Goal: Task Accomplishment & Management: Manage account settings

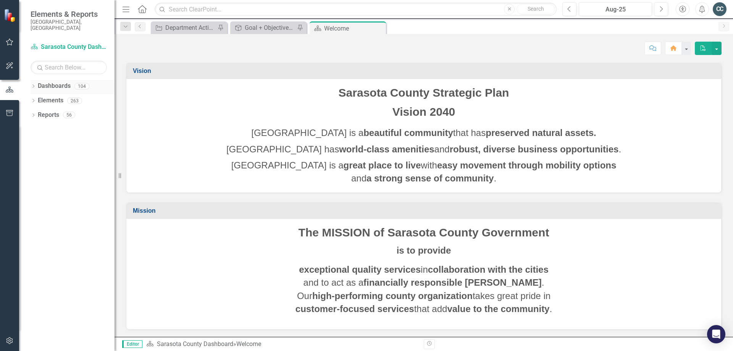
click at [36, 85] on icon "Dropdown" at bounding box center [33, 87] width 5 height 4
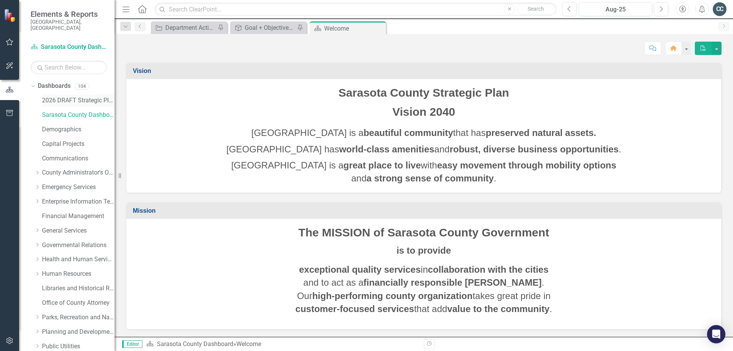
click at [79, 96] on link "2026 DRAFT Strategic Plan" at bounding box center [78, 100] width 73 height 9
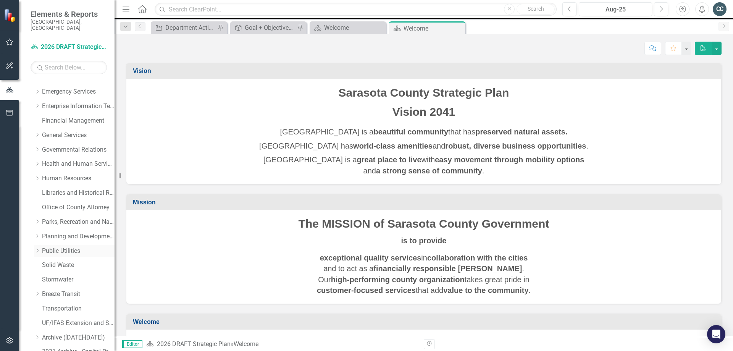
scroll to position [128, 0]
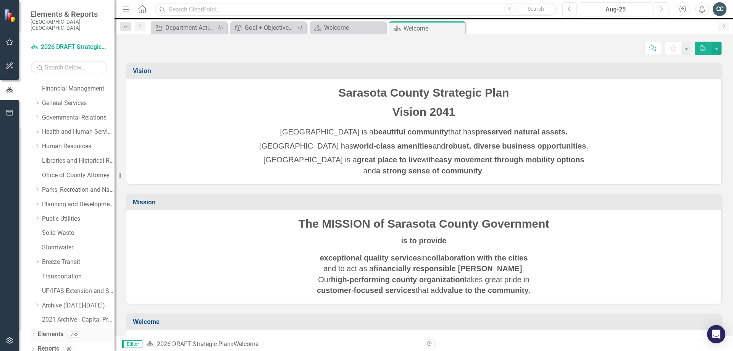
click at [33, 333] on icon "Dropdown" at bounding box center [33, 335] width 5 height 4
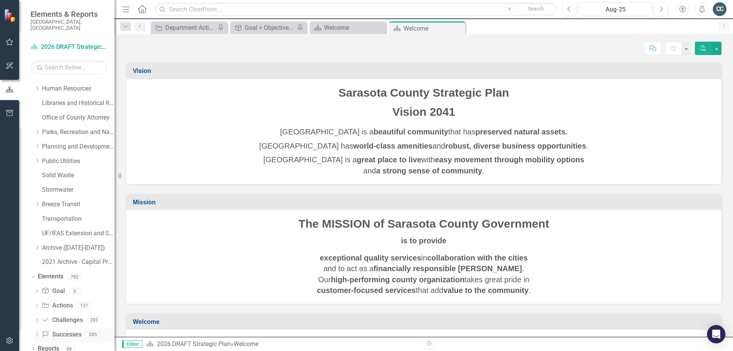
click at [36, 328] on div "Dropdown Success Successes 285" at bounding box center [74, 335] width 80 height 15
click at [40, 328] on div "Dropdown Success Successes 285" at bounding box center [74, 335] width 80 height 15
click at [37, 333] on icon "Dropdown" at bounding box center [36, 335] width 5 height 4
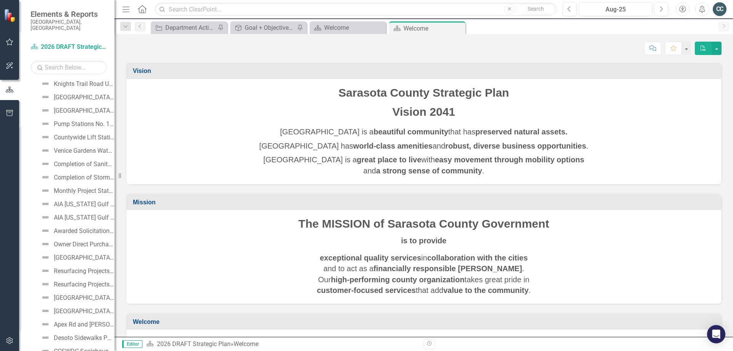
scroll to position [453, 0]
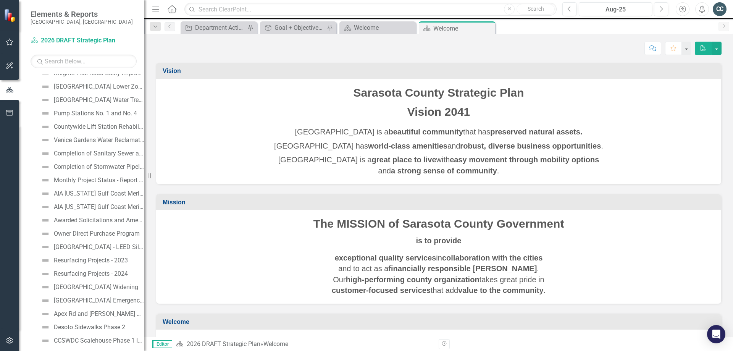
drag, startPoint x: 116, startPoint y: 160, endPoint x: 144, endPoint y: 160, distance: 28.3
click at [144, 160] on div "Resize" at bounding box center [147, 175] width 6 height 351
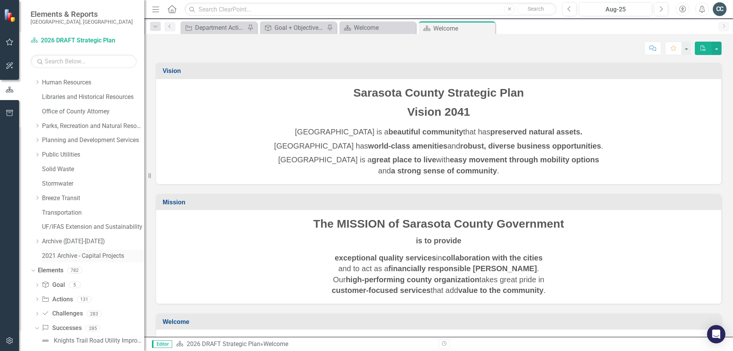
scroll to position [274, 0]
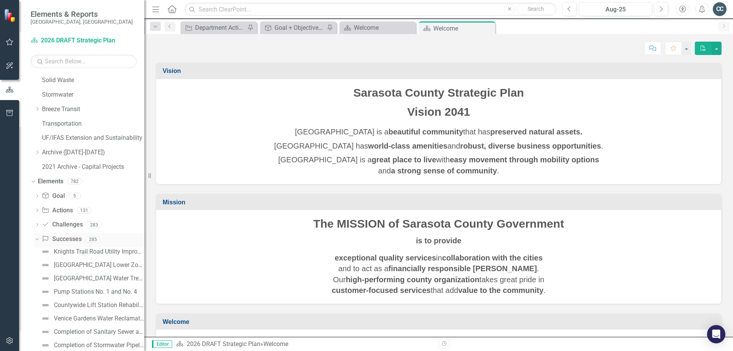
click at [76, 240] on link "Success Successes" at bounding box center [62, 239] width 40 height 9
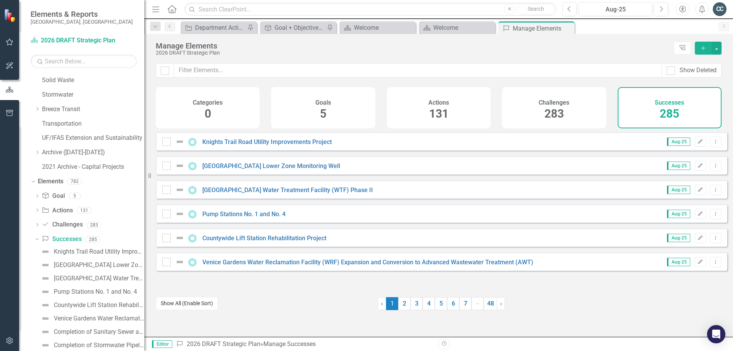
click at [190, 307] on button "Show All (Enable Sort)" at bounding box center [187, 303] width 62 height 13
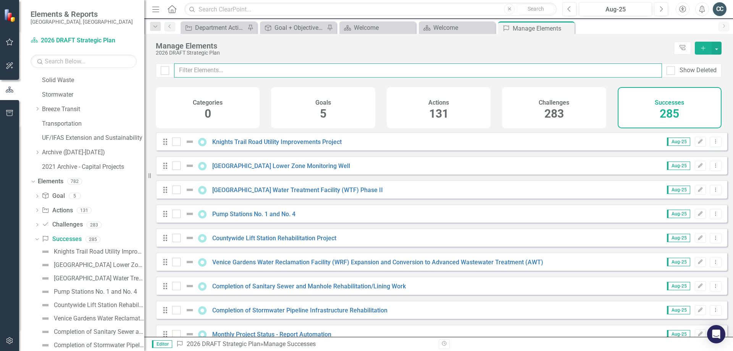
click at [202, 71] on input "text" at bounding box center [418, 70] width 488 height 14
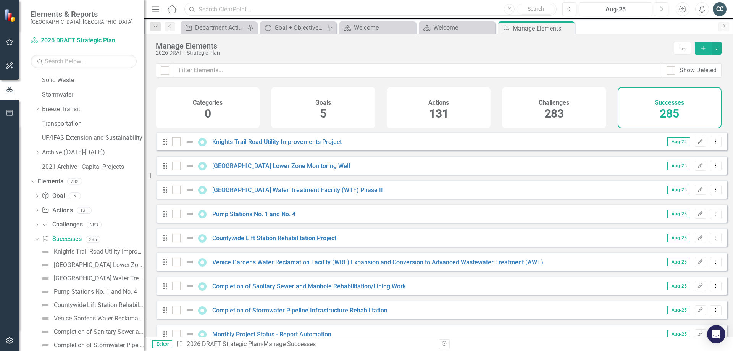
click at [304, 12] on input "text" at bounding box center [370, 9] width 372 height 13
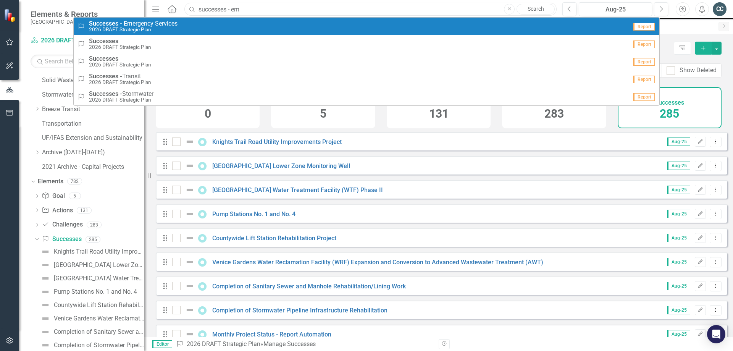
type input "successes - em"
click at [153, 26] on span "Successes - Em ergency Services" at bounding box center [133, 23] width 89 height 7
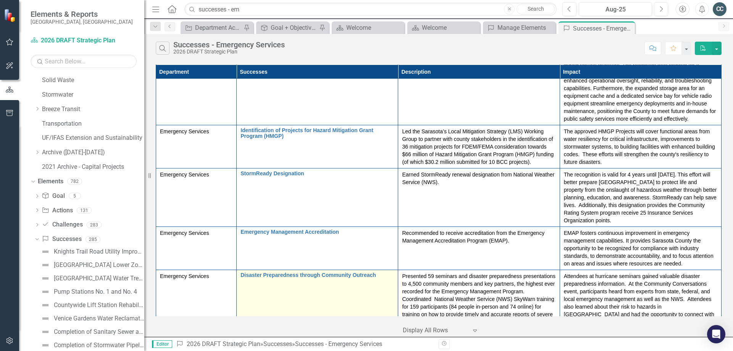
scroll to position [713, 0]
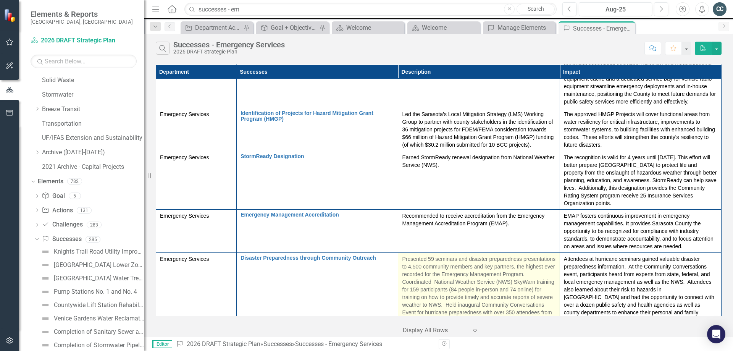
click at [475, 276] on p "Presented 59 seminars and disaster preparedness presentations to 4,500 communit…" at bounding box center [479, 289] width 154 height 69
click at [476, 274] on p "Presented 59 seminars and disaster preparedness presentations to 4,500 communit…" at bounding box center [479, 289] width 154 height 69
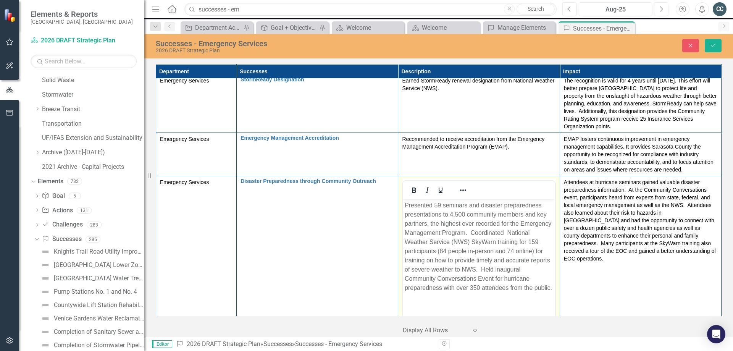
scroll to position [802, 0]
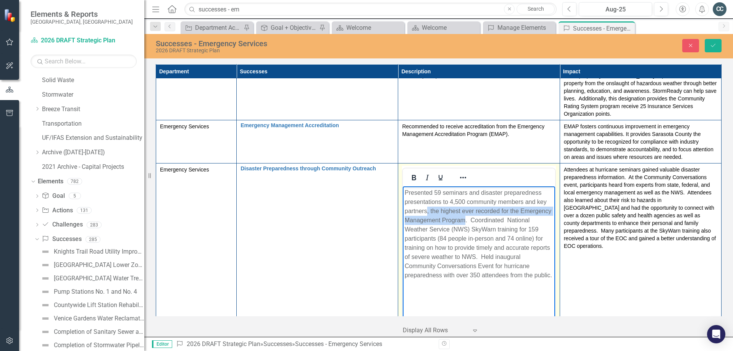
drag, startPoint x: 498, startPoint y: 220, endPoint x: 427, endPoint y: 210, distance: 72.2
click at [427, 210] on p "Presented 59 seminars and disaster preparedness presentations to 4,500 communit…" at bounding box center [479, 234] width 148 height 92
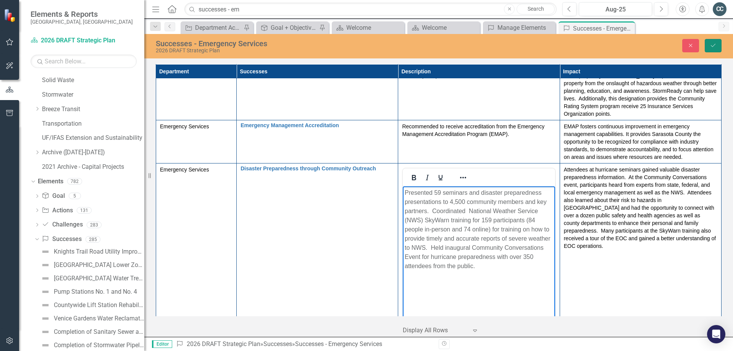
click at [715, 45] on icon "submit" at bounding box center [713, 45] width 5 height 3
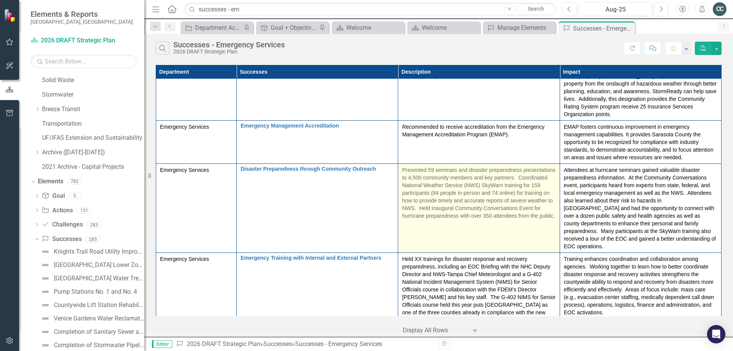
click at [440, 185] on p "Presented 59 seminars and disaster preparedness presentations to 4,500 communit…" at bounding box center [479, 192] width 154 height 53
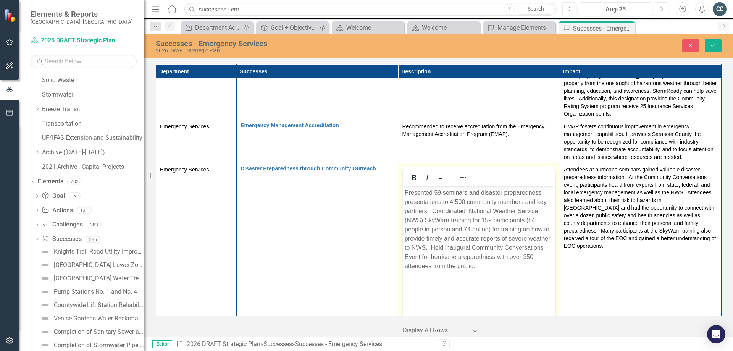
scroll to position [0, 0]
click at [440, 191] on p "Presented 59 seminars and disaster preparedness presentations to 4,500 communit…" at bounding box center [479, 229] width 148 height 82
click at [458, 199] on p "Presented 61 seminars and disaster preparedness presentations to 4,500 communit…" at bounding box center [479, 229] width 148 height 82
click at [711, 47] on icon "Save" at bounding box center [713, 45] width 7 height 5
